Goal: Feedback & Contribution: Leave review/rating

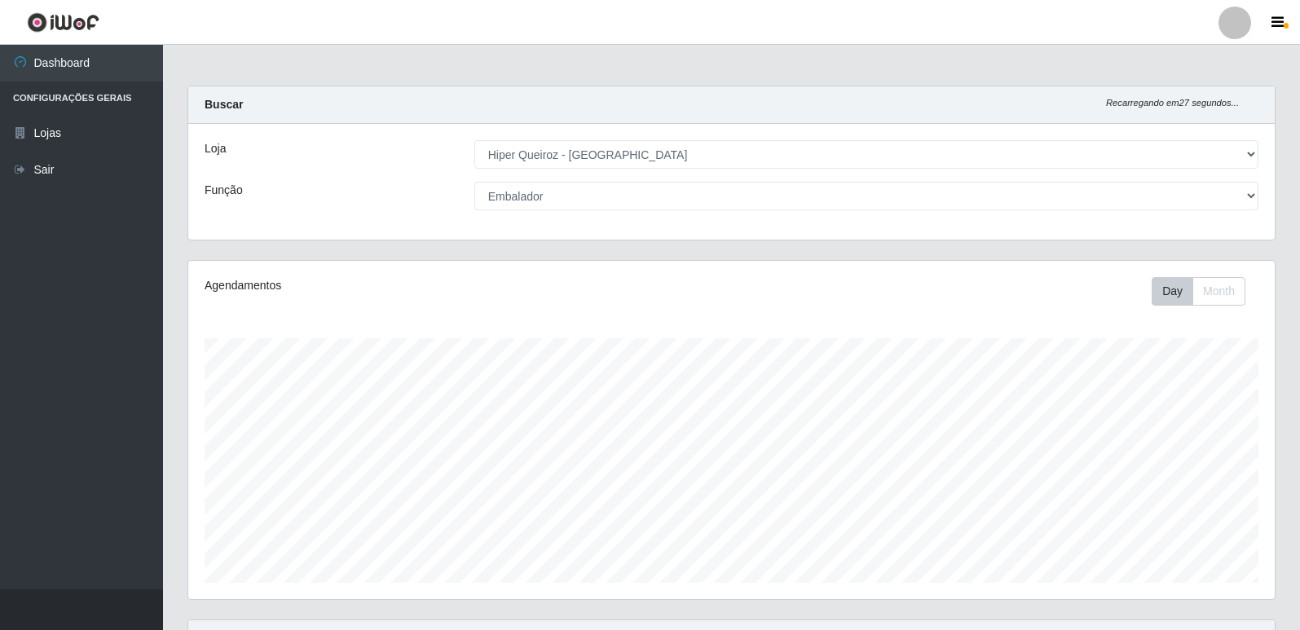
select select "516"
select select "1"
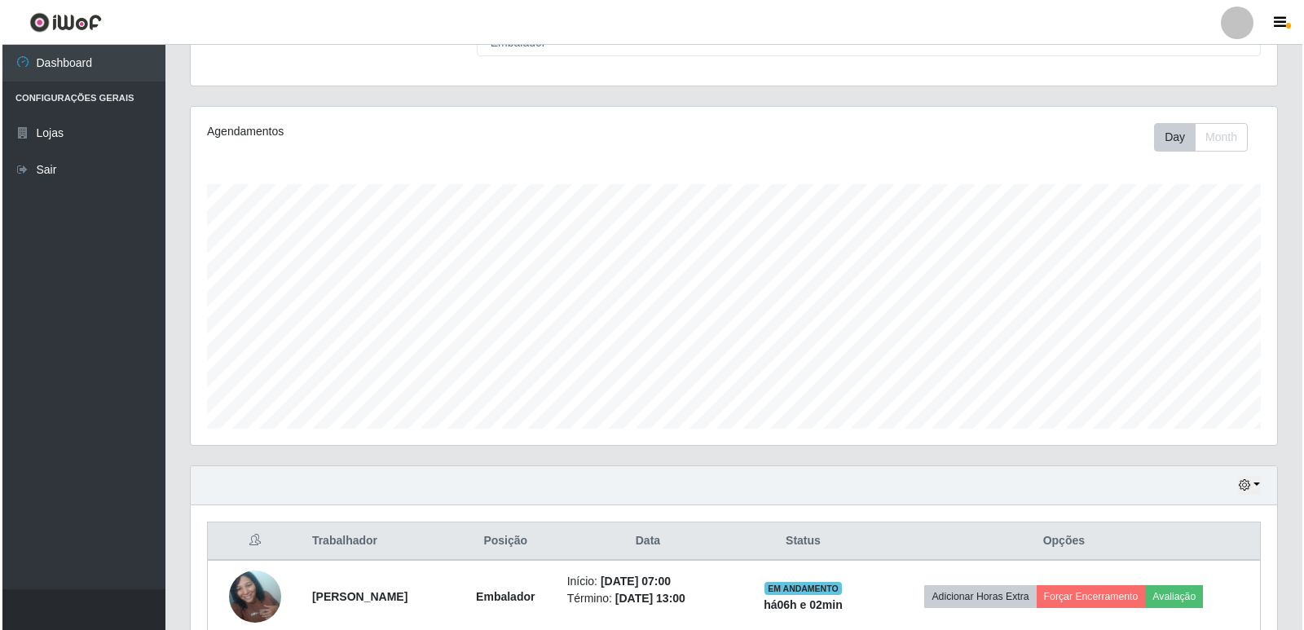
scroll to position [235, 0]
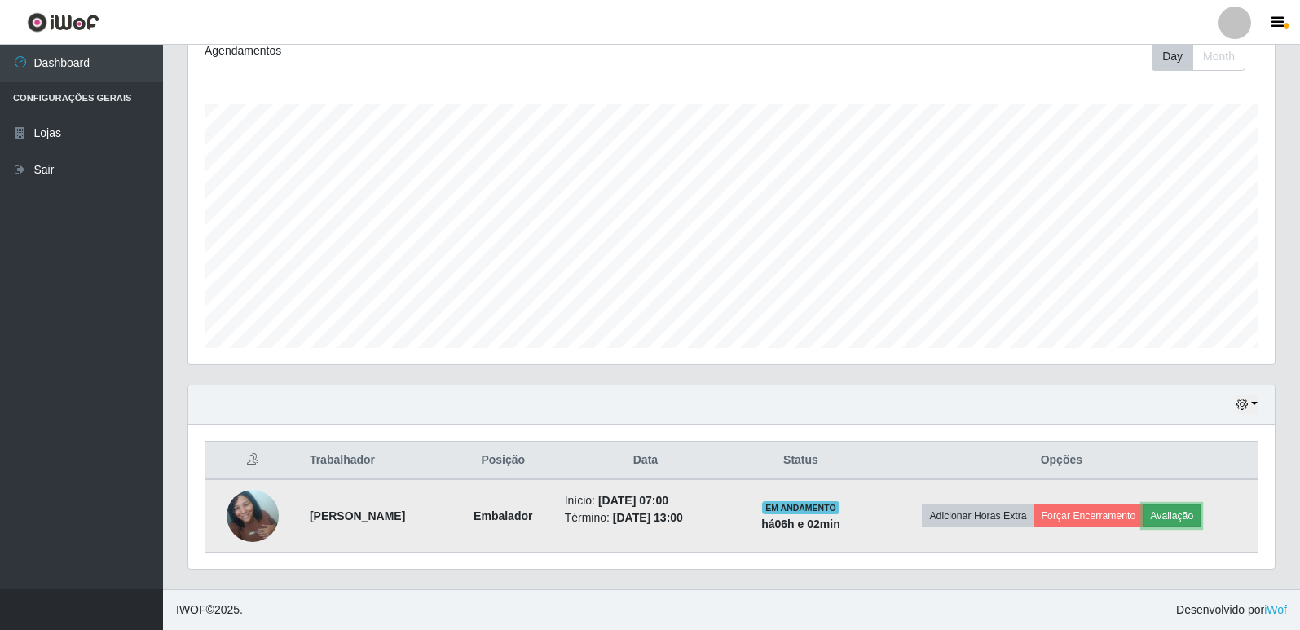
click at [1197, 514] on button "Avaliação" at bounding box center [1172, 516] width 58 height 23
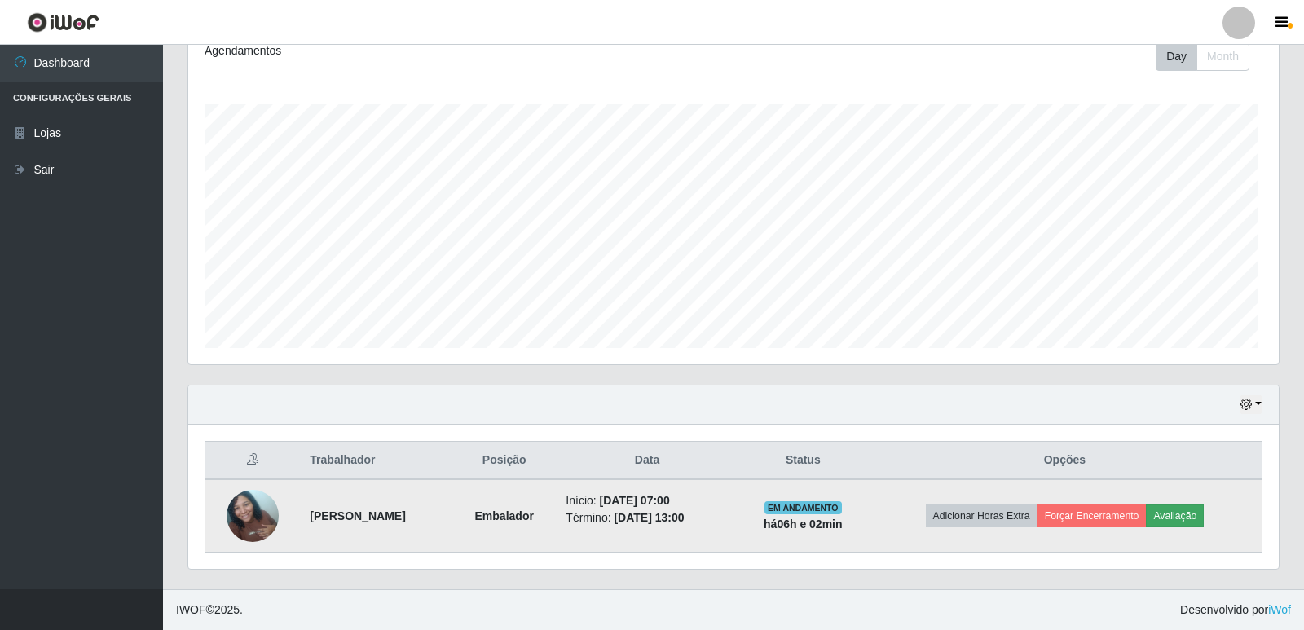
scroll to position [338, 1078]
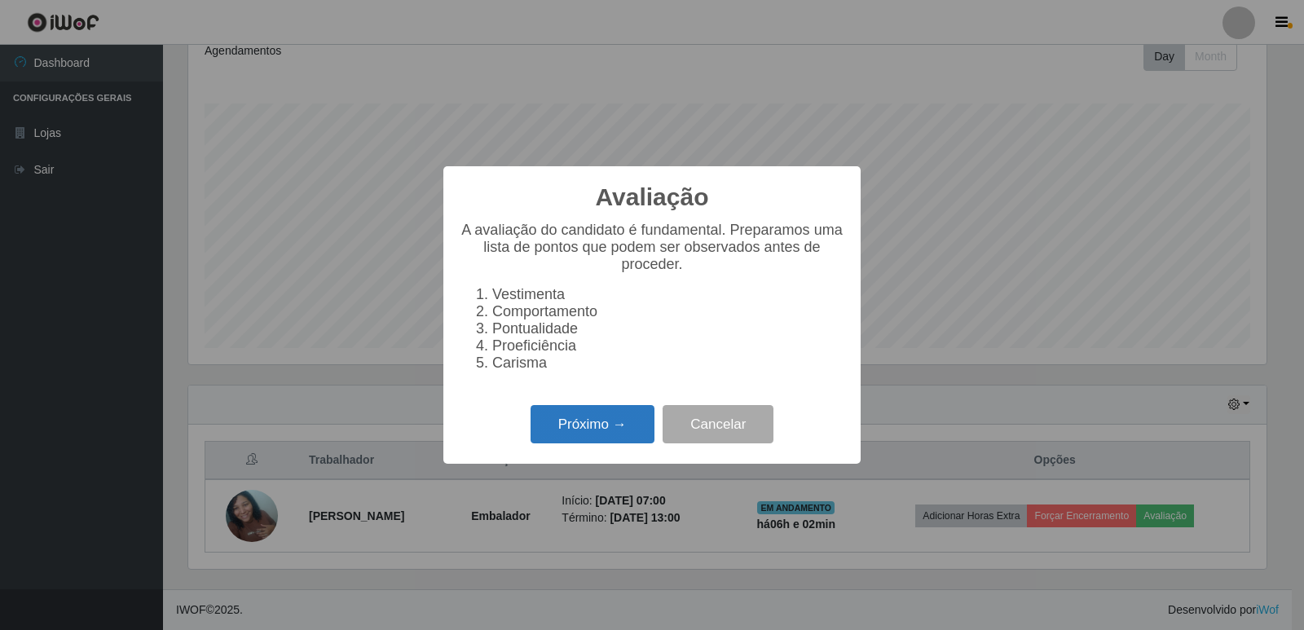
click at [620, 425] on button "Próximo →" at bounding box center [593, 424] width 124 height 38
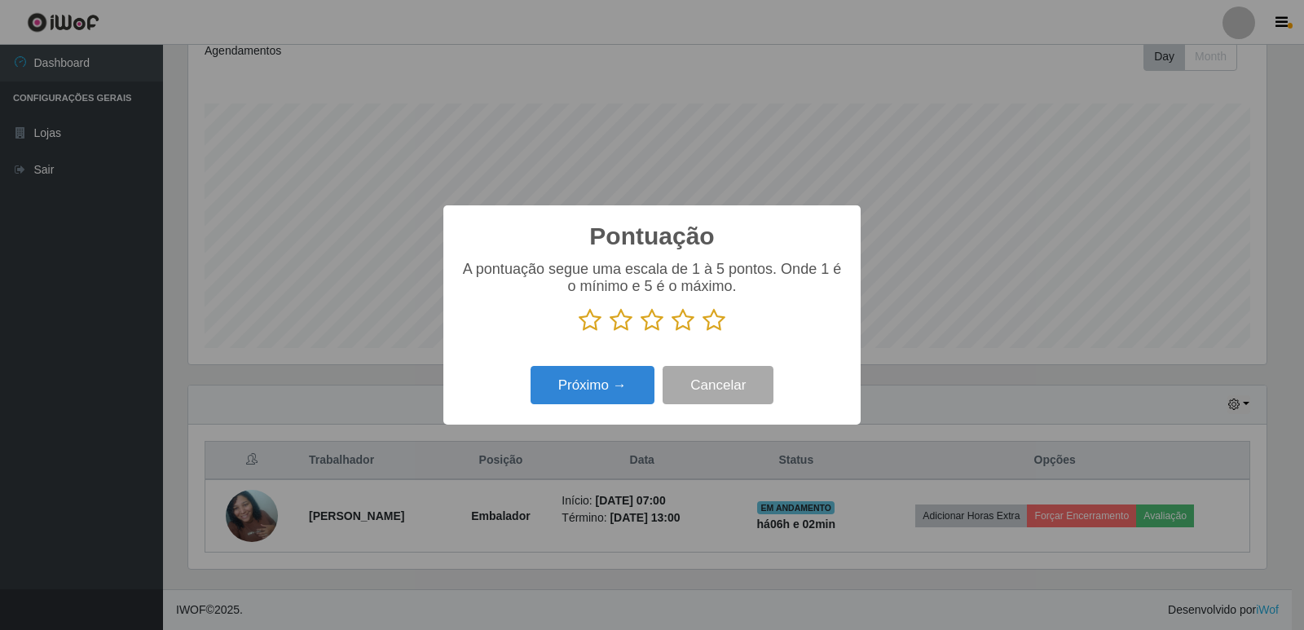
scroll to position [814703, 813963]
click at [763, 312] on p at bounding box center [652, 320] width 385 height 24
click at [714, 322] on icon at bounding box center [714, 320] width 23 height 24
click at [703, 333] on input "radio" at bounding box center [703, 333] width 0 height 0
click at [569, 386] on button "Próximo →" at bounding box center [593, 385] width 124 height 38
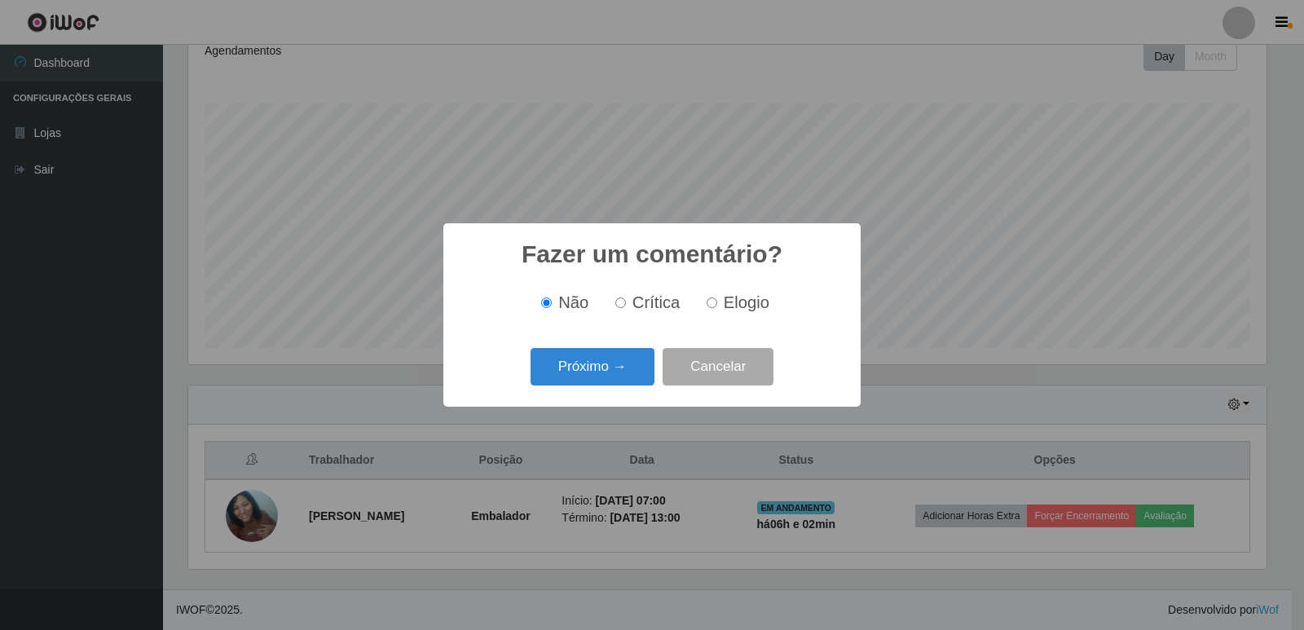
click at [714, 306] on input "Elogio" at bounding box center [712, 302] width 11 height 11
radio input "true"
click at [616, 371] on button "Próximo →" at bounding box center [593, 367] width 124 height 38
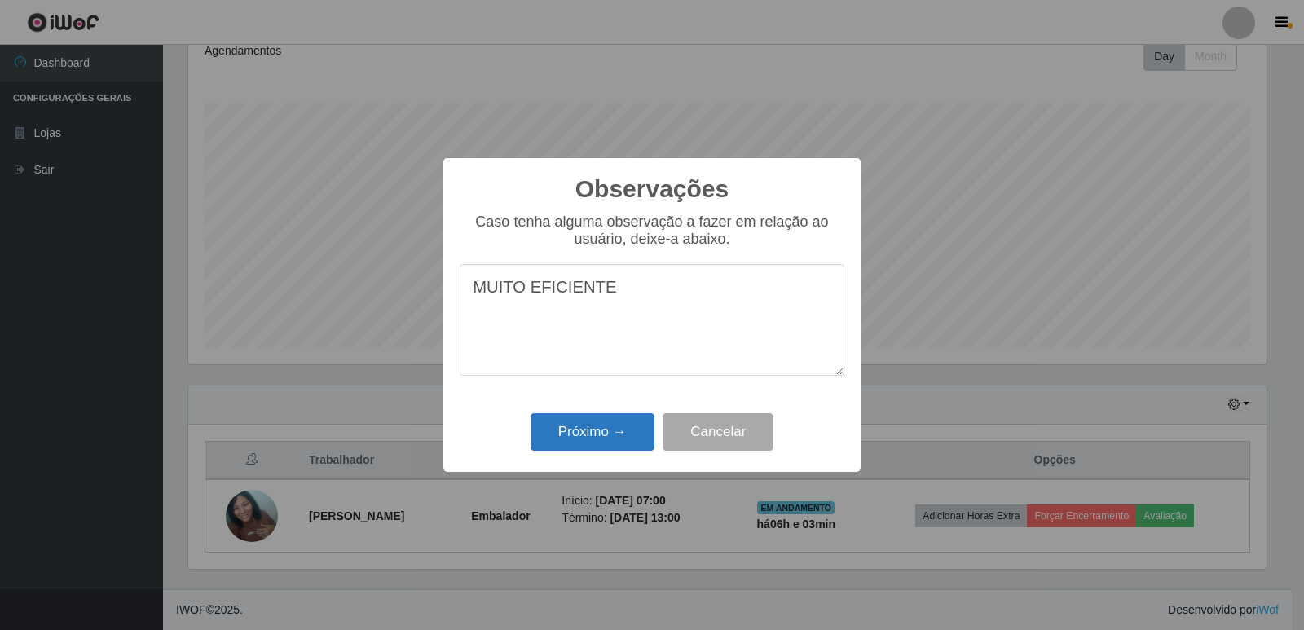
type textarea "MUITO EFICIENTE"
click at [618, 426] on button "Próximo →" at bounding box center [593, 432] width 124 height 38
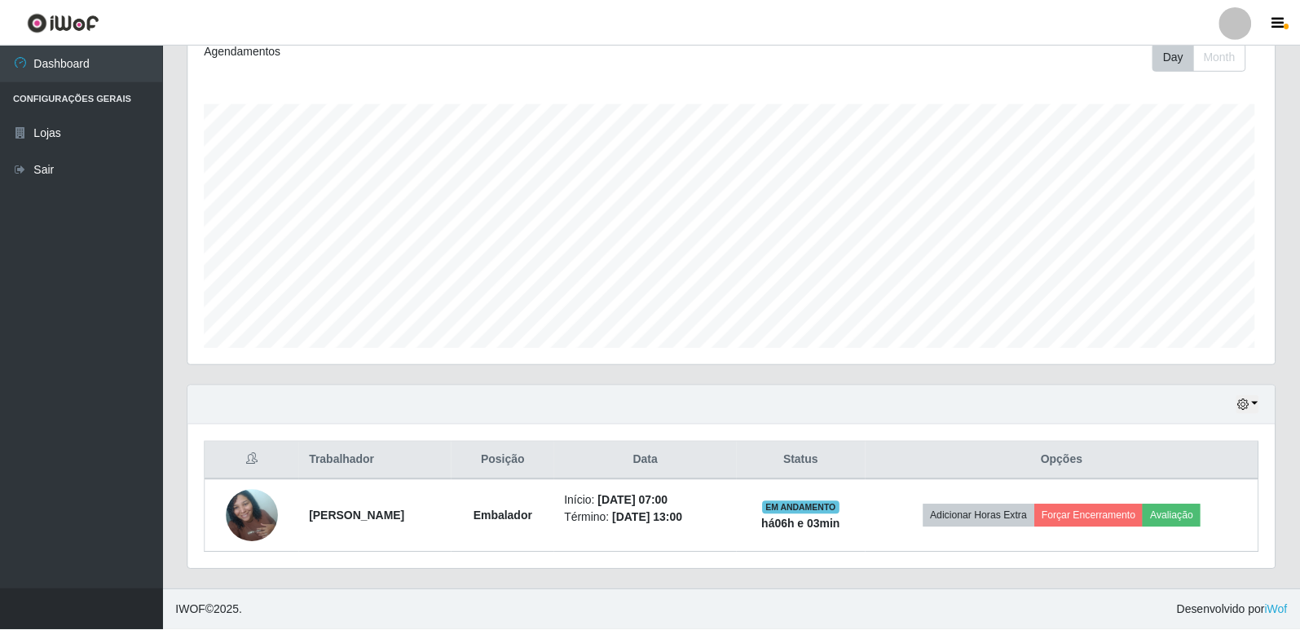
scroll to position [338, 1086]
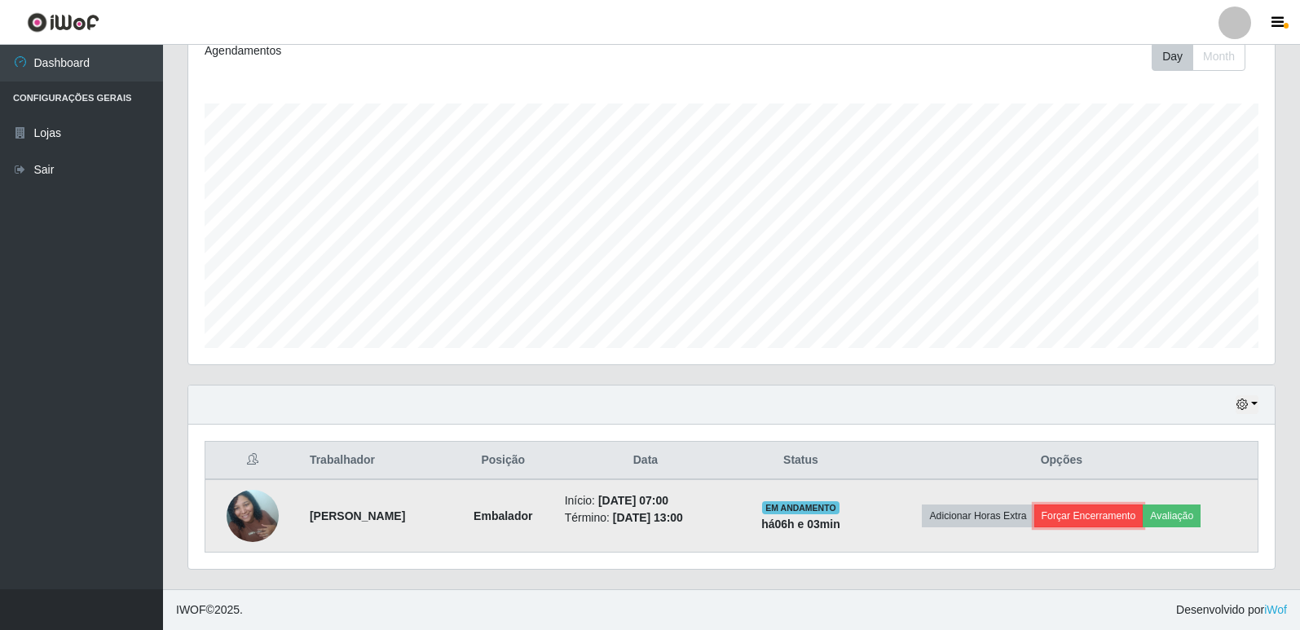
click at [1139, 522] on button "Forçar Encerramento" at bounding box center [1088, 516] width 109 height 23
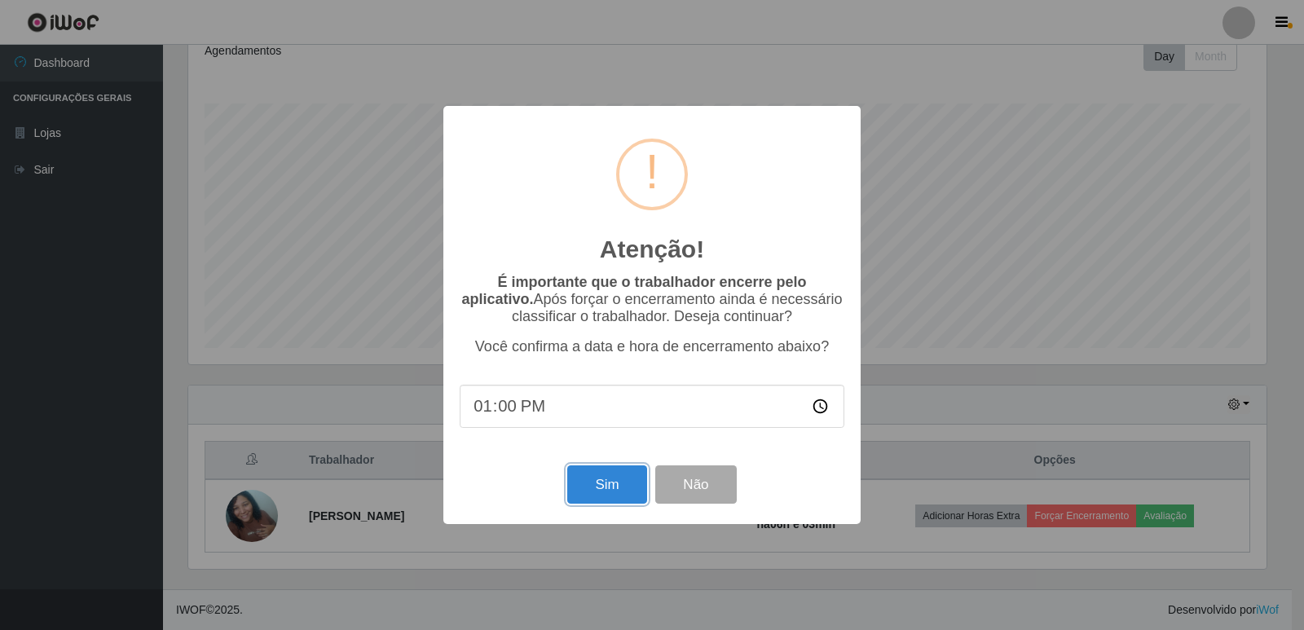
click at [617, 483] on button "Sim" at bounding box center [606, 484] width 79 height 38
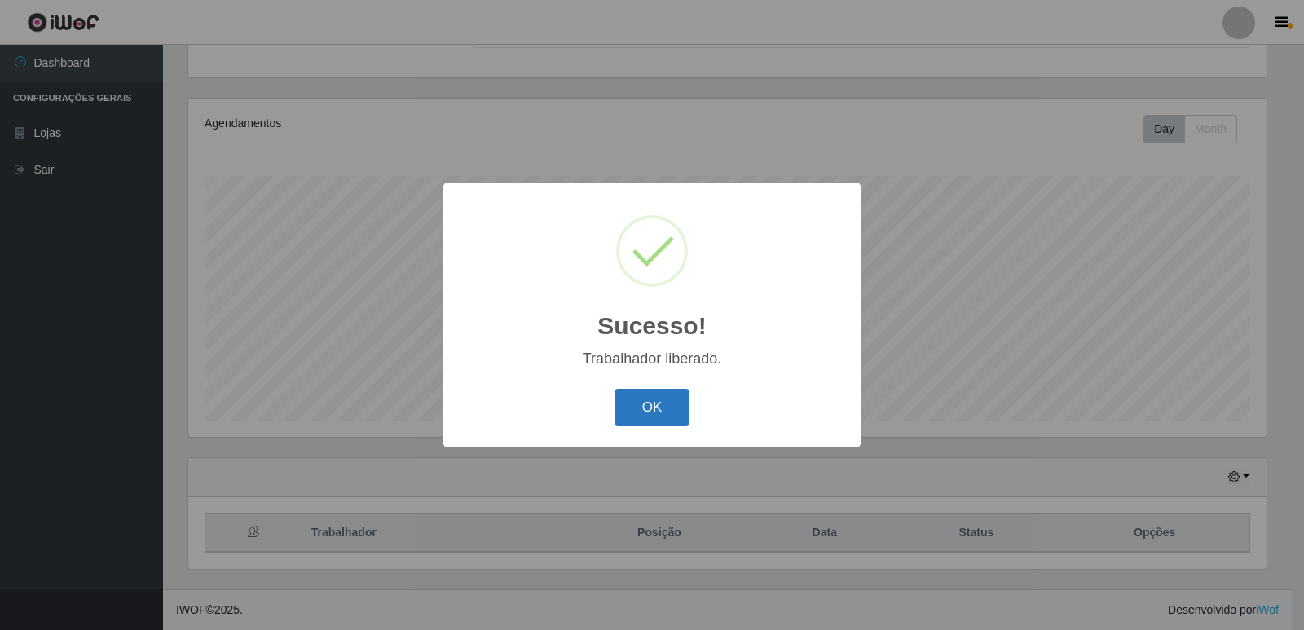
click at [661, 412] on button "OK" at bounding box center [653, 408] width 76 height 38
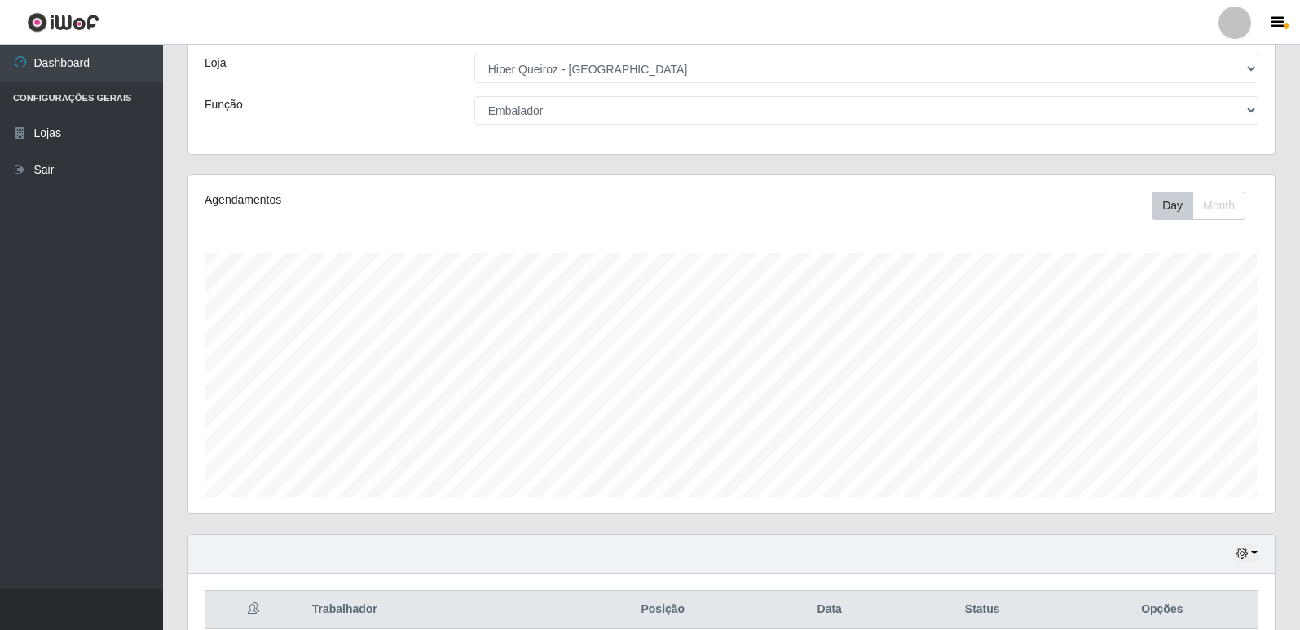
scroll to position [0, 0]
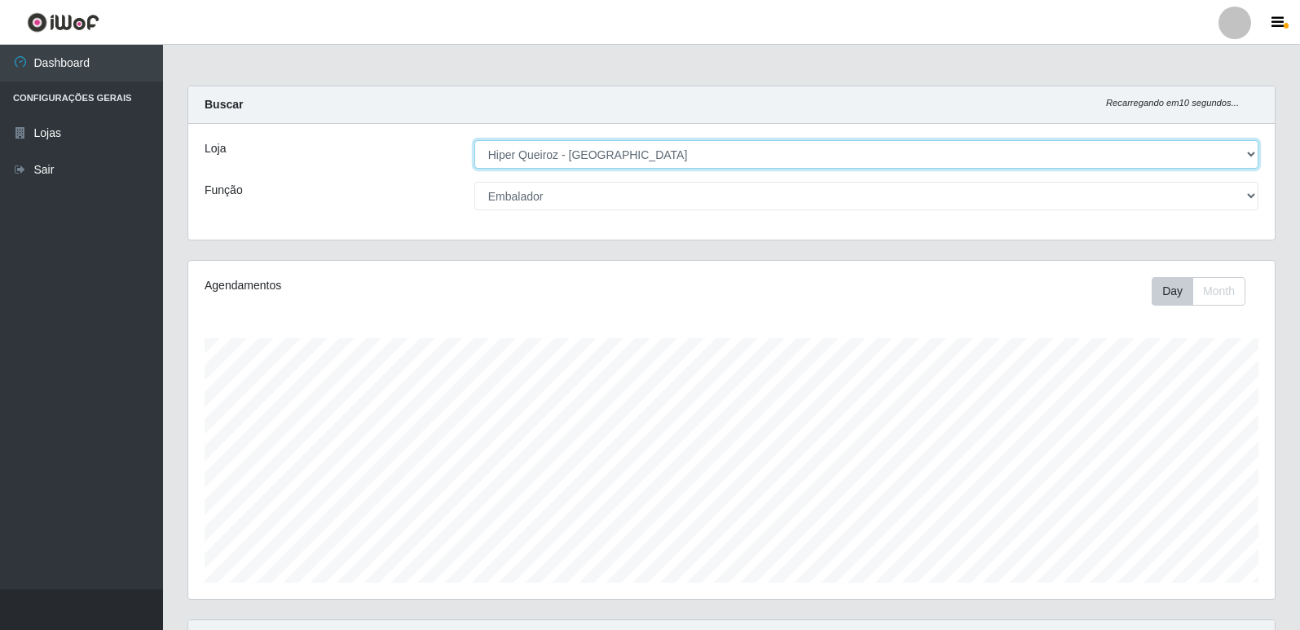
click at [546, 154] on select "[Selecione...] Hiper Queiroz - [GEOGRAPHIC_DATA] [GEOGRAPHIC_DATA] [GEOGRAPHIC_…" at bounding box center [866, 154] width 784 height 29
click at [474, 140] on select "[Selecione...] Hiper Queiroz - [GEOGRAPHIC_DATA] [GEOGRAPHIC_DATA] [GEOGRAPHIC_…" at bounding box center [866, 154] width 784 height 29
